Goal: Information Seeking & Learning: Learn about a topic

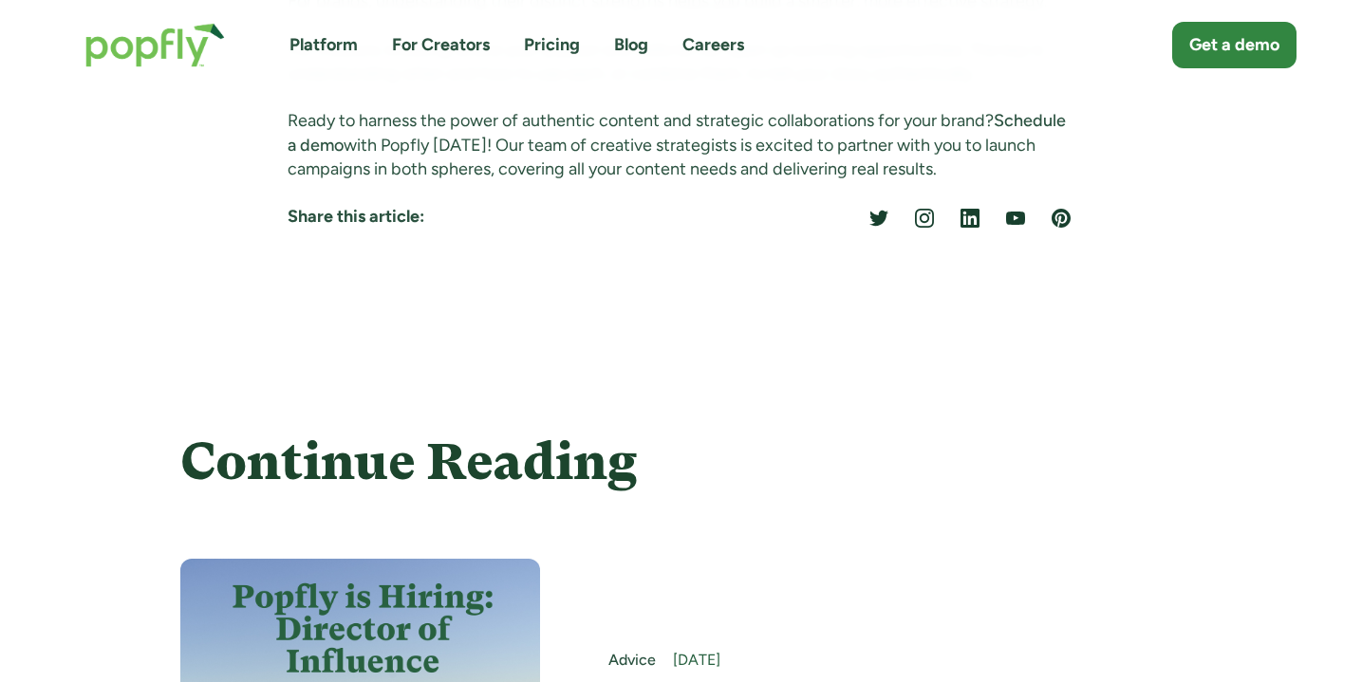
scroll to position [7193, 0]
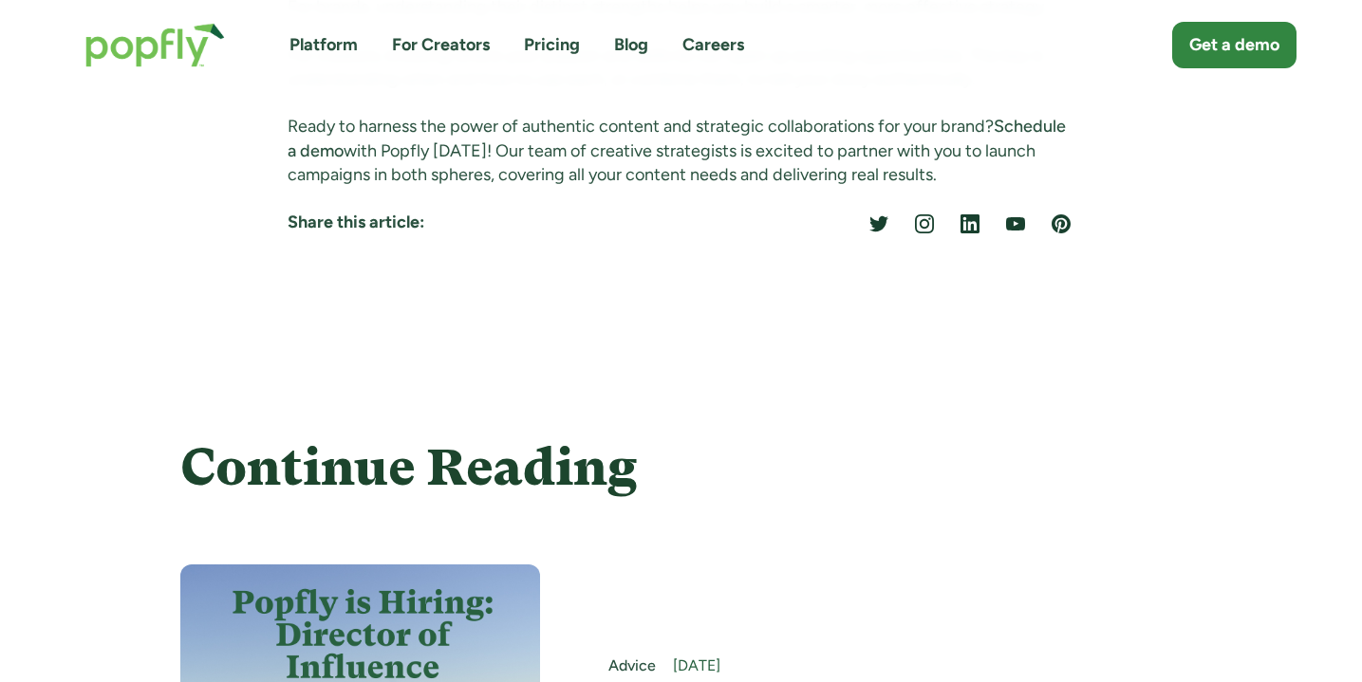
click at [661, 439] on h4 "Continue Reading" at bounding box center [680, 467] width 1001 height 56
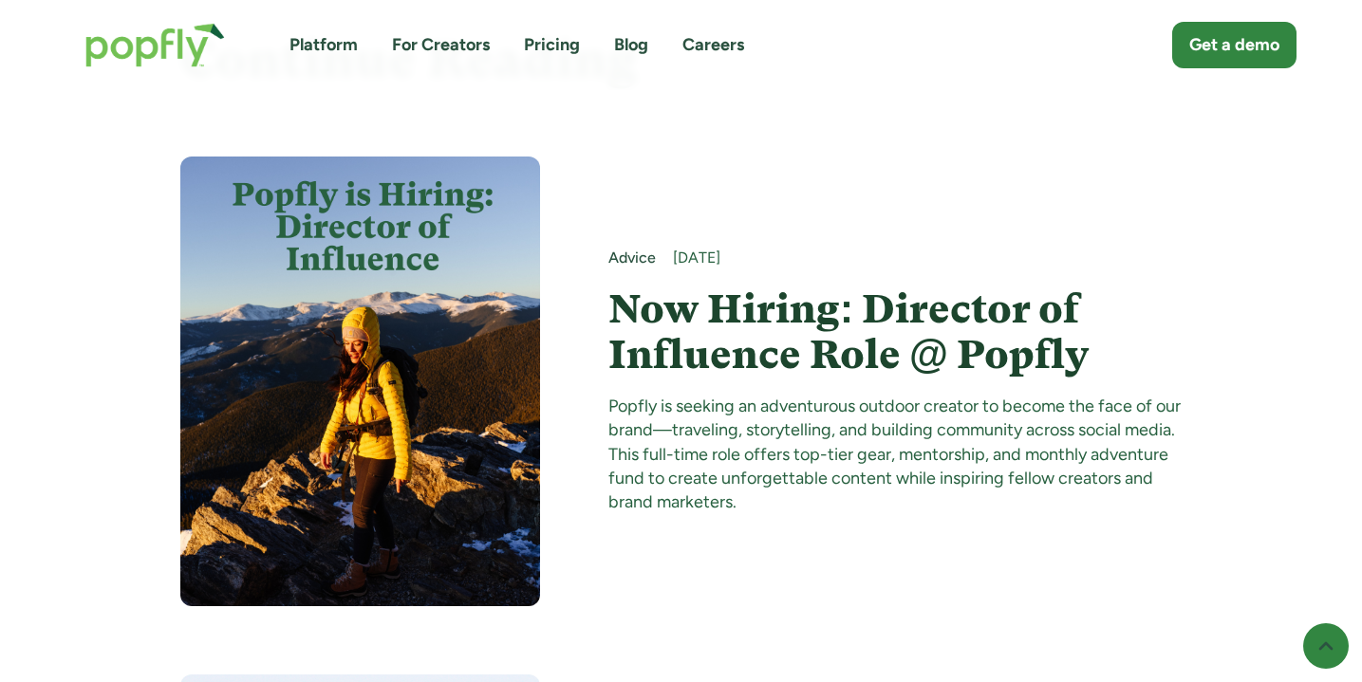
scroll to position [7744, 0]
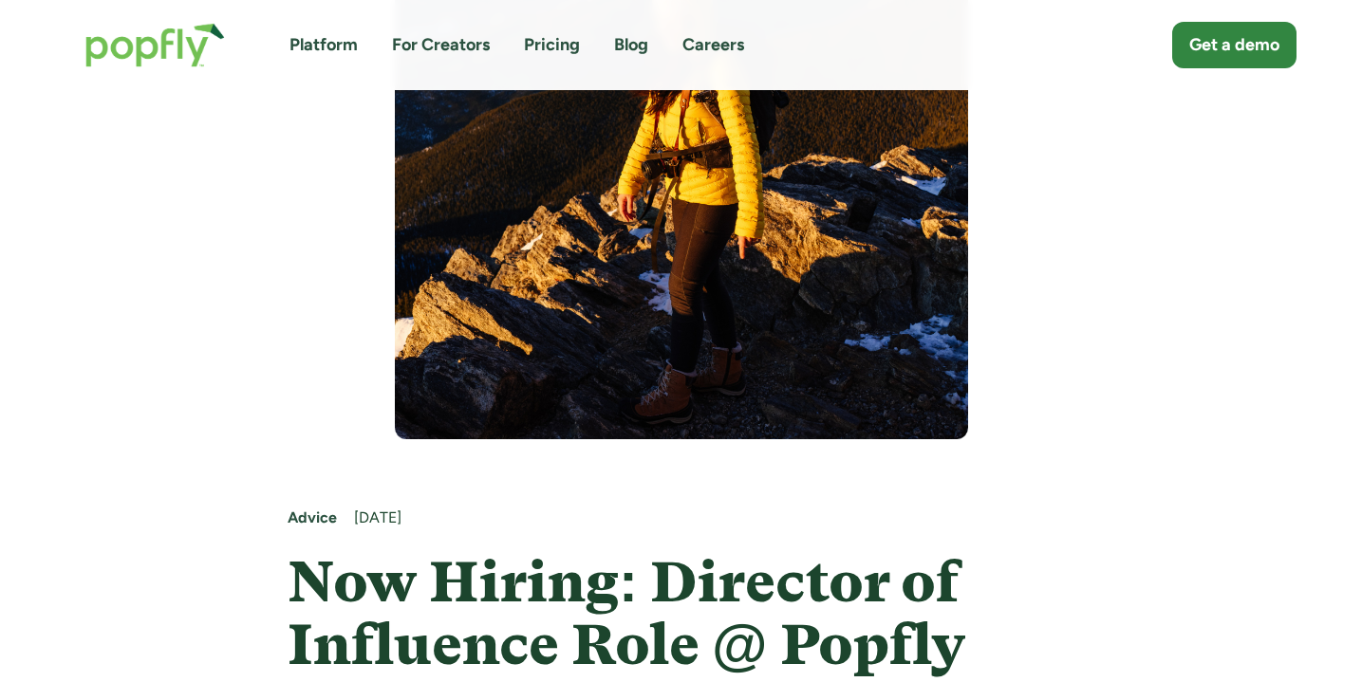
scroll to position [408, 0]
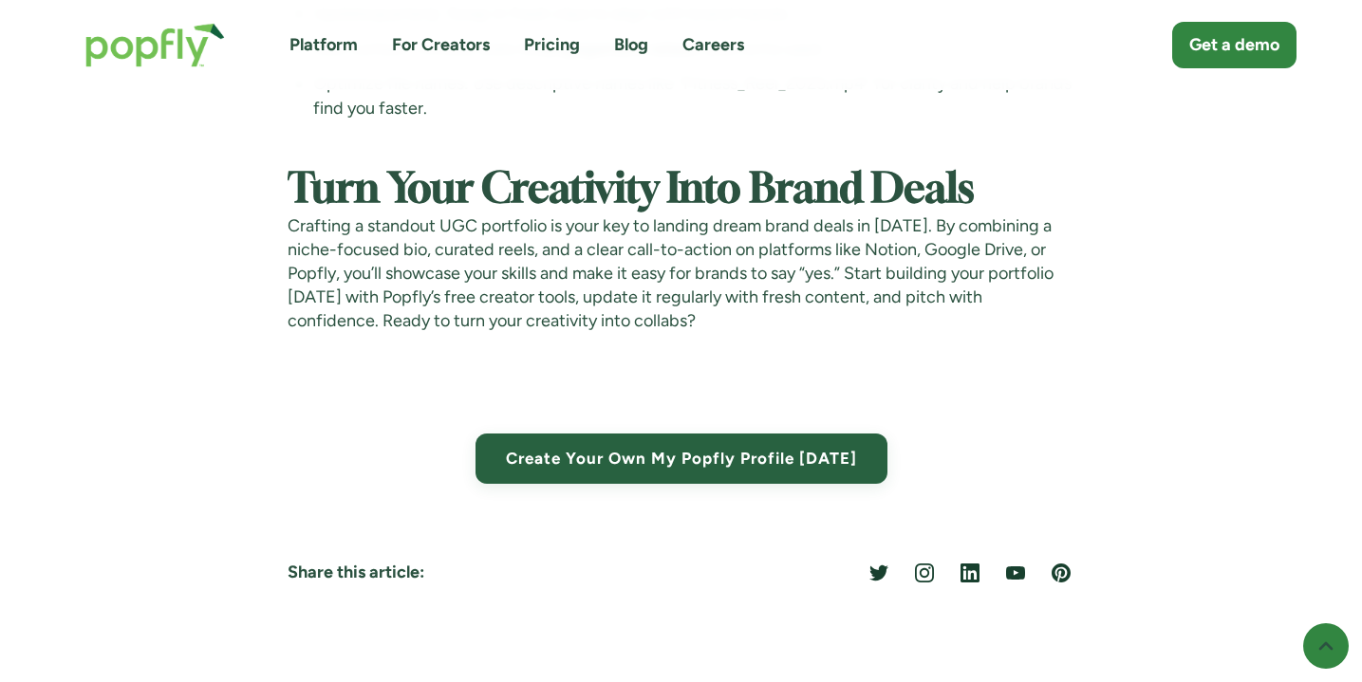
scroll to position [10972, 0]
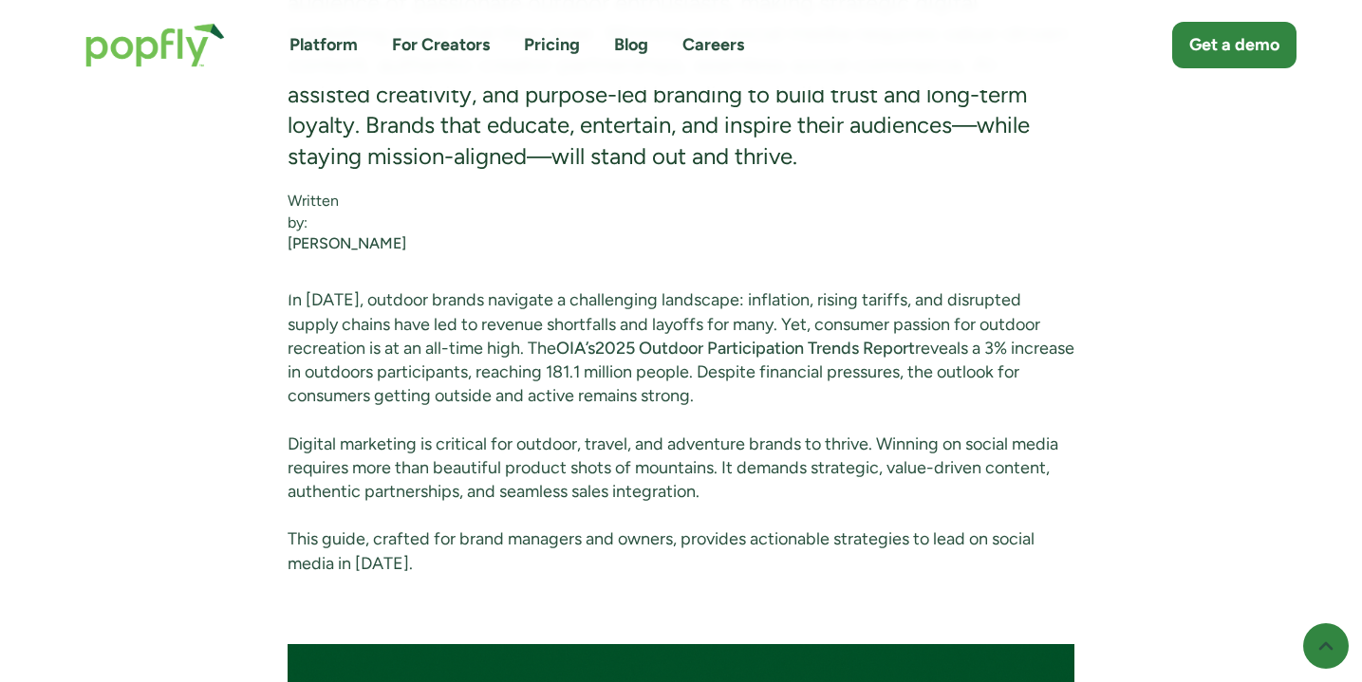
scroll to position [1399, 0]
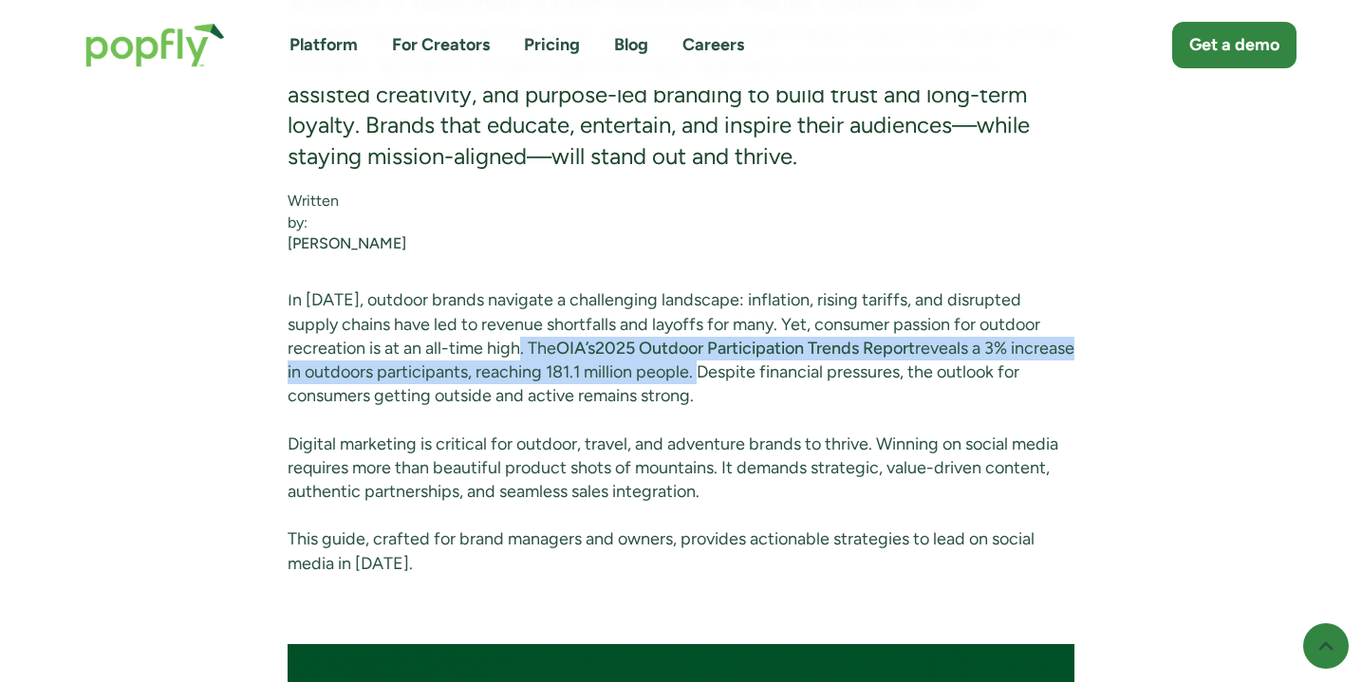
drag, startPoint x: 530, startPoint y: 366, endPoint x: 763, endPoint y: 392, distance: 233.9
click at [764, 391] on p "In [DATE], outdoor brands navigate a challenging landscape: inflation, rising t…" at bounding box center [681, 348] width 787 height 120
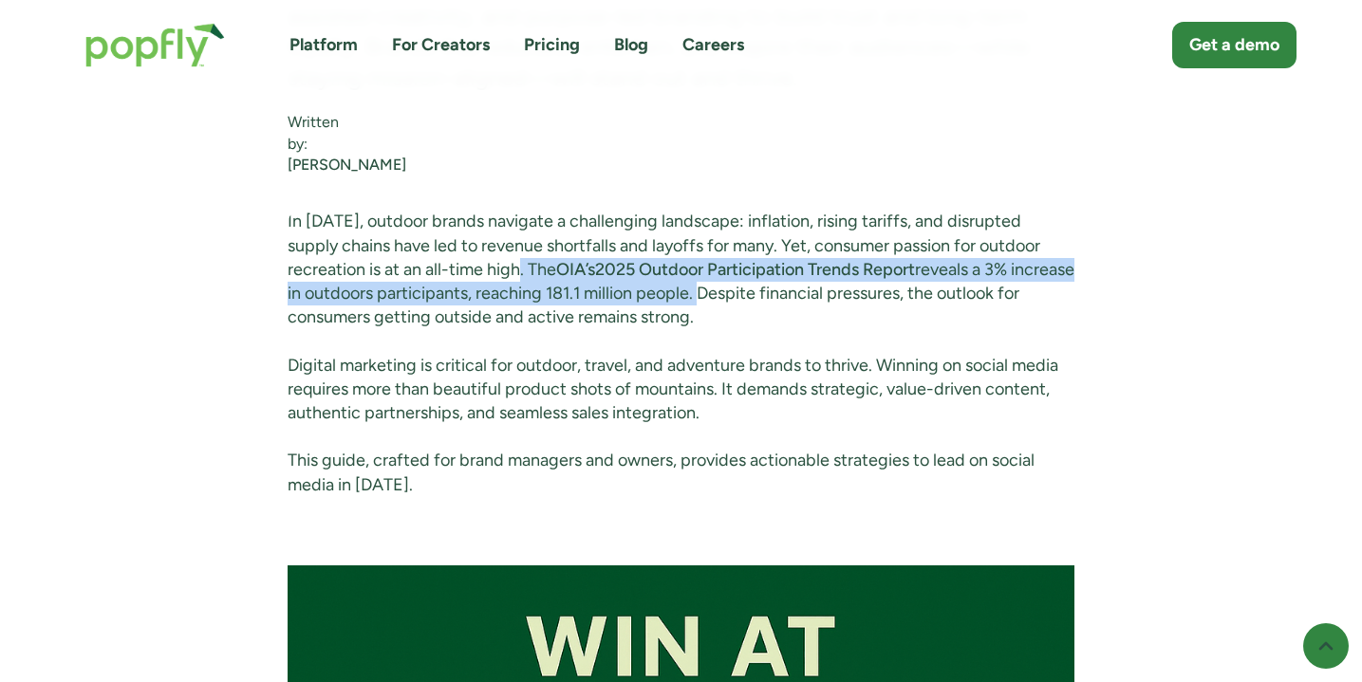
scroll to position [1478, 0]
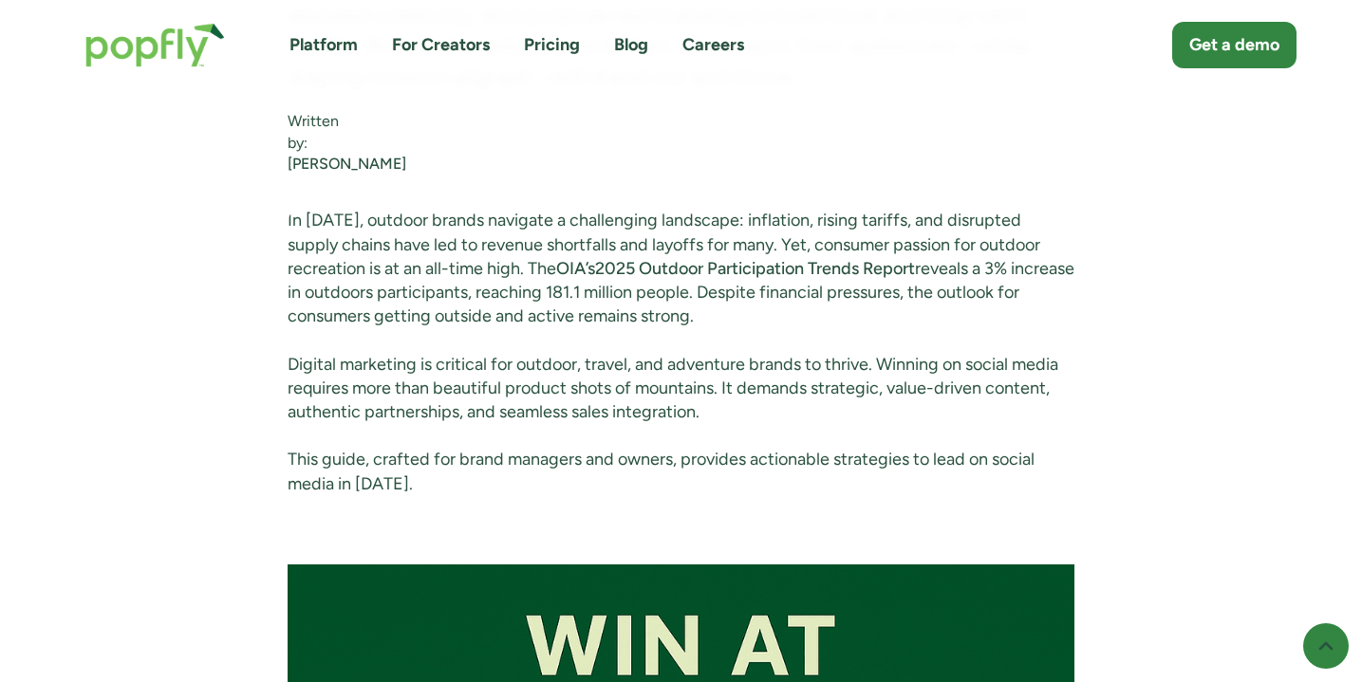
click at [763, 392] on p "Digital marketing is critical for outdoor, travel, and adventure brands to thri…" at bounding box center [681, 389] width 787 height 72
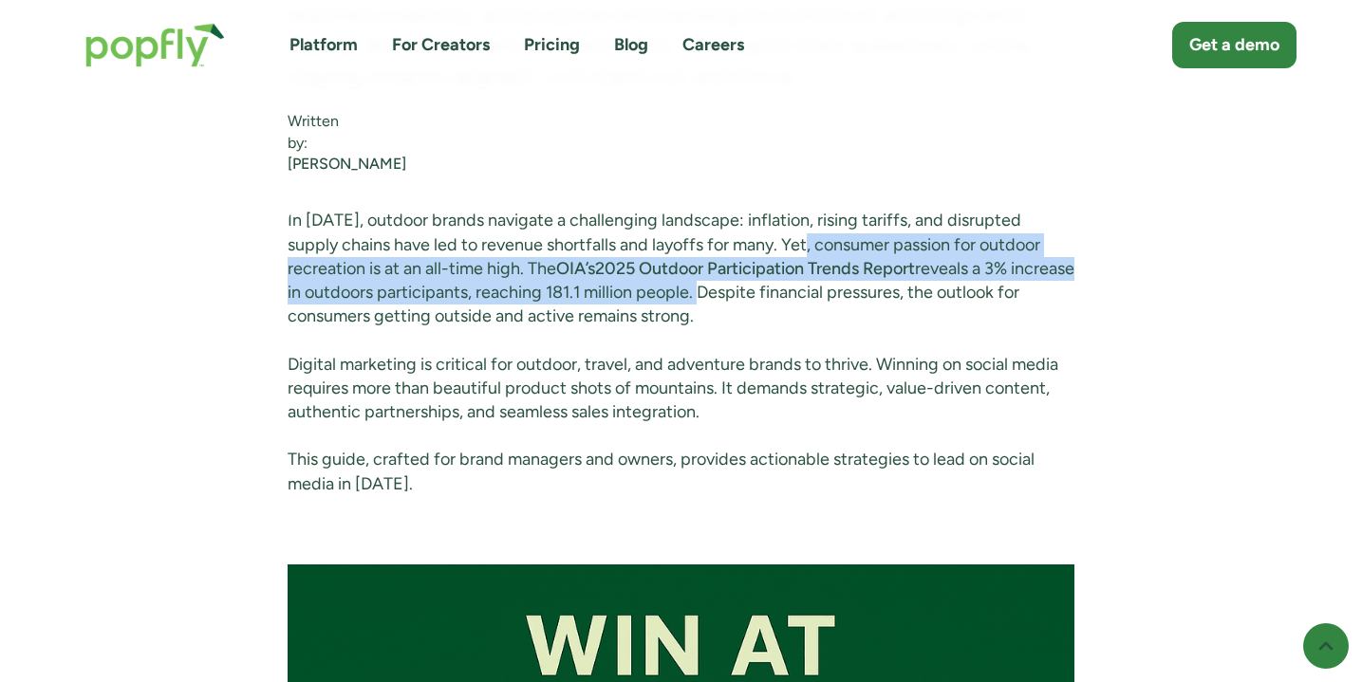
drag, startPoint x: 767, startPoint y: 260, endPoint x: 766, endPoint y: 317, distance: 56.9
click at [766, 317] on p "In [DATE], outdoor brands navigate a challenging landscape: inflation, rising t…" at bounding box center [681, 269] width 787 height 120
copy p "consumer passion for outdoor recreation is at an all-time high. The OIA’s 2025 …"
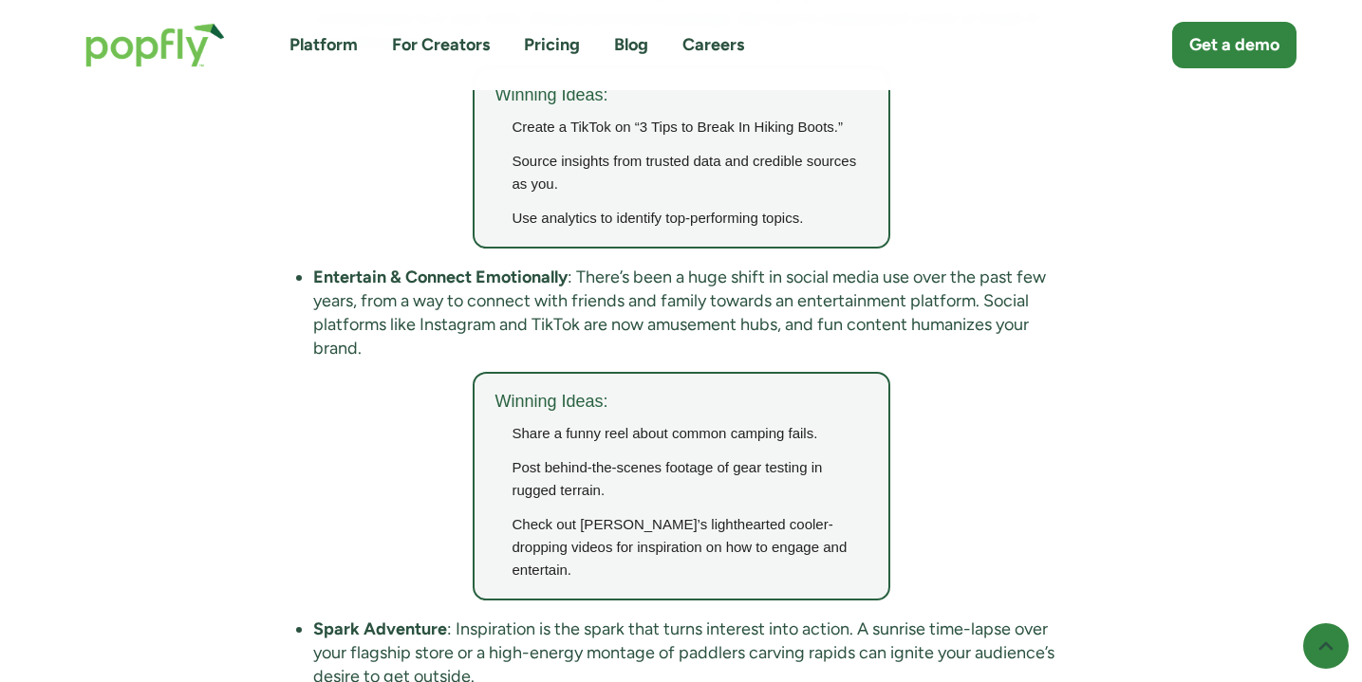
scroll to position [3852, 0]
